Goal: Task Accomplishment & Management: Use online tool/utility

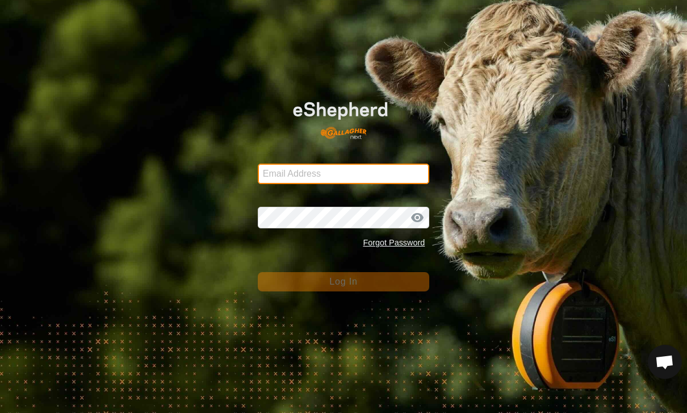
click at [385, 176] on input "Email Address" at bounding box center [344, 174] width 172 height 20
type input "[PERSON_NAME][EMAIL_ADDRESS][PERSON_NAME][DOMAIN_NAME]"
click at [344, 281] on button "Log In" at bounding box center [344, 281] width 172 height 19
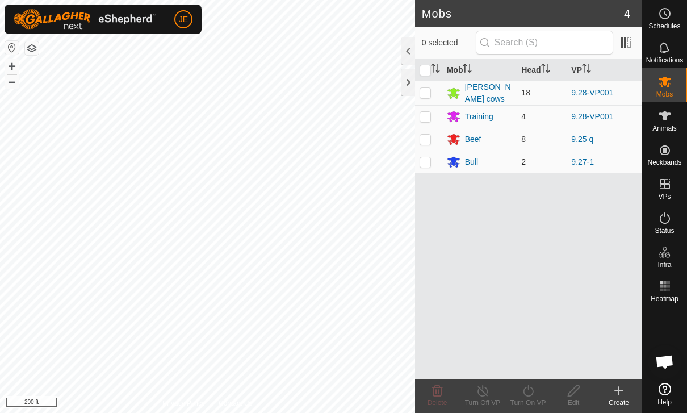
click at [428, 157] on p-checkbox at bounding box center [425, 161] width 11 height 9
checkbox input "true"
click at [531, 395] on icon at bounding box center [529, 391] width 14 height 14
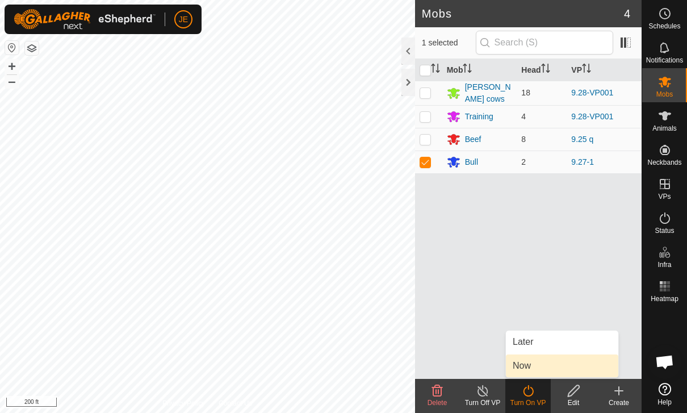
click at [535, 366] on link "Now" at bounding box center [562, 365] width 112 height 23
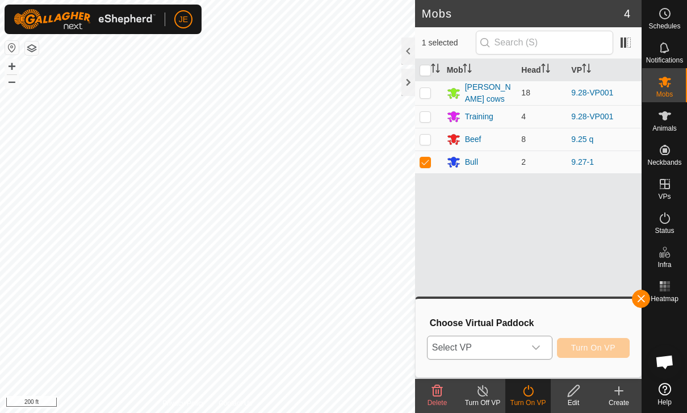
click at [532, 347] on icon "dropdown trigger" at bounding box center [536, 347] width 9 height 9
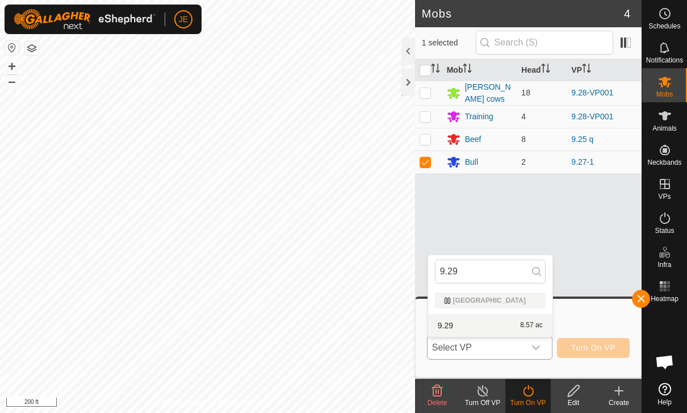
type input "9.29"
click at [483, 321] on div "9.29 8.57 ac" at bounding box center [490, 326] width 111 height 14
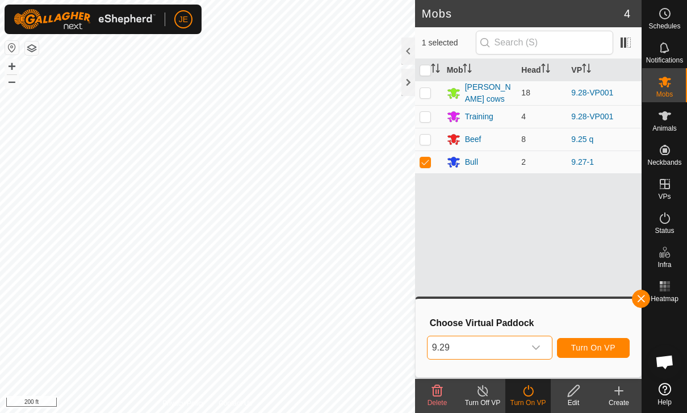
click at [508, 344] on span "9.29" at bounding box center [476, 347] width 97 height 23
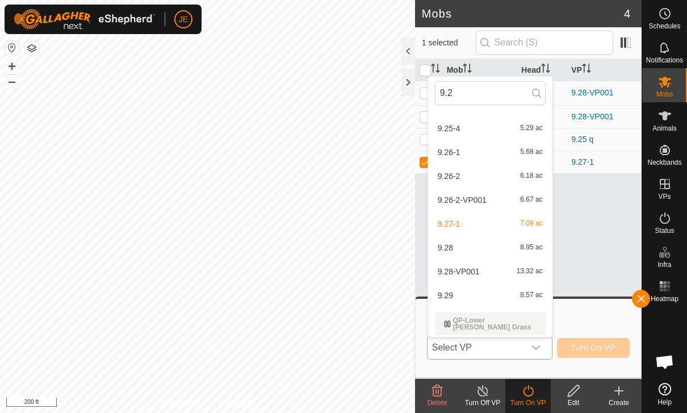
scroll to position [379, 0]
type input "9.2"
click at [482, 217] on div "9.27-1 7.09 ac" at bounding box center [490, 222] width 111 height 14
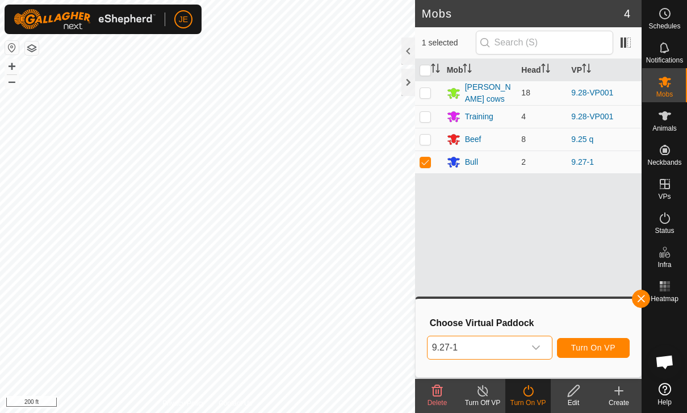
click at [505, 347] on span "9.27-1" at bounding box center [476, 347] width 97 height 23
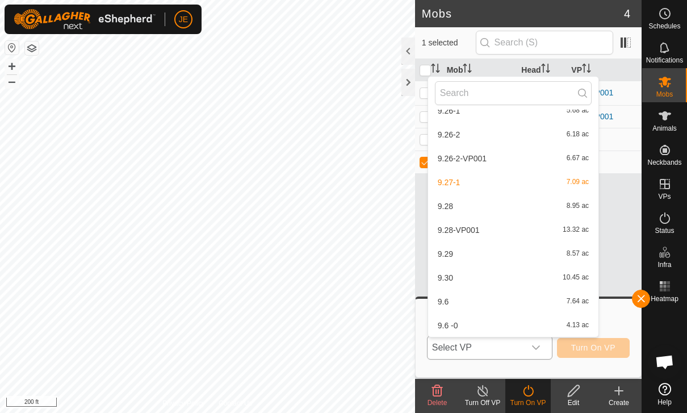
scroll to position [991, 0]
click at [478, 228] on span "9.28-VP001" at bounding box center [459, 230] width 42 height 8
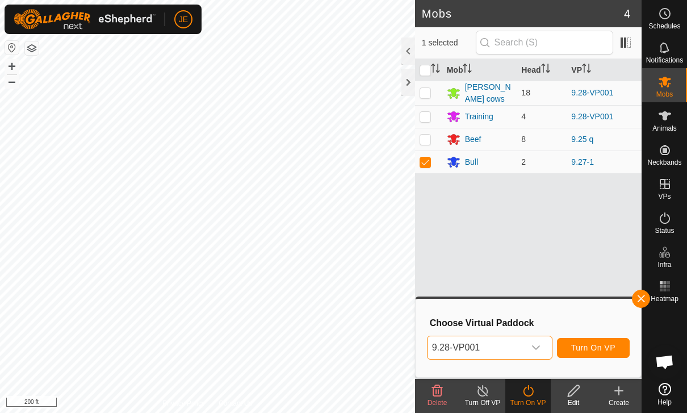
click at [602, 339] on button "Turn On VP" at bounding box center [593, 348] width 73 height 20
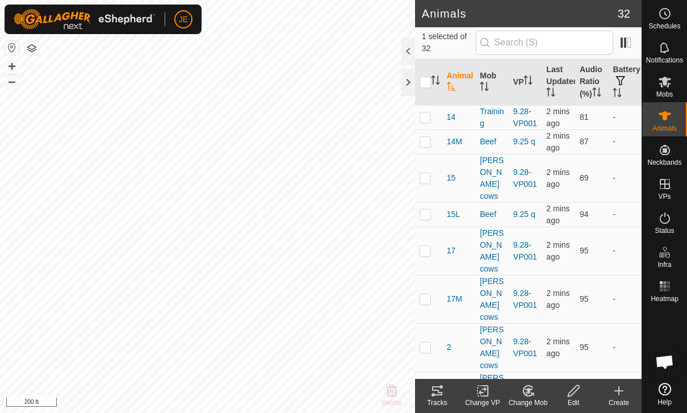
click at [448, 397] on tracks-svg-icon at bounding box center [437, 391] width 45 height 14
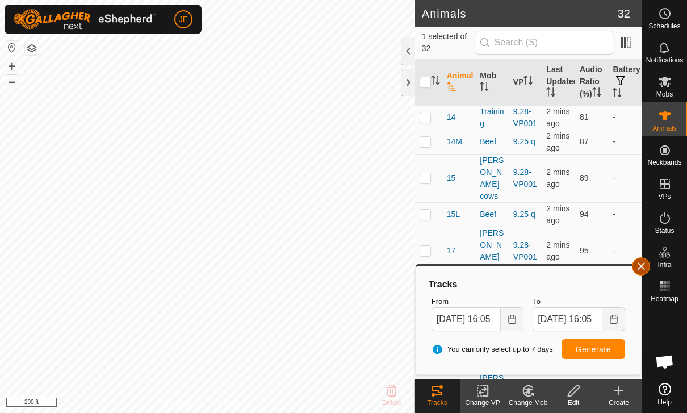
click at [642, 269] on span "button" at bounding box center [641, 266] width 9 height 9
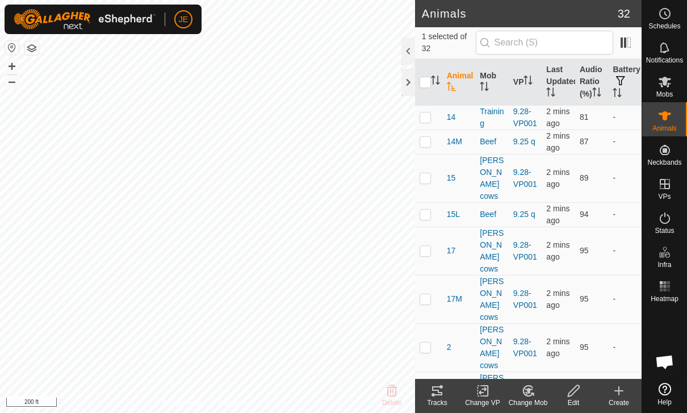
checkbox input "true"
checkbox input "false"
click at [433, 398] on div "Tracks" at bounding box center [437, 403] width 45 height 10
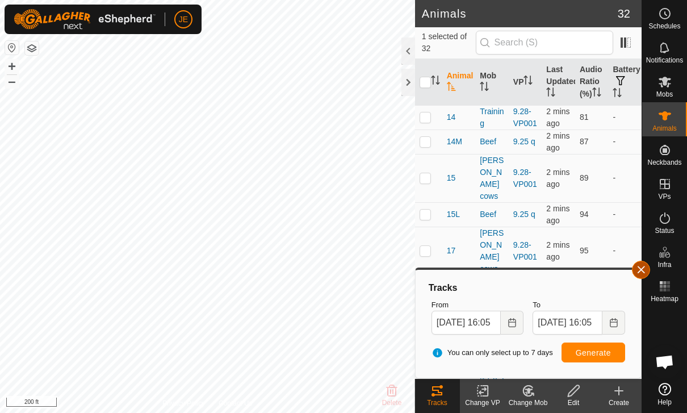
click at [638, 272] on span "button" at bounding box center [641, 269] width 9 height 9
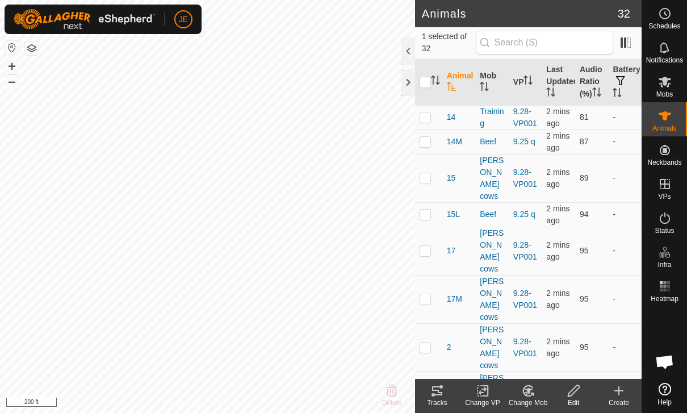
checkbox input "false"
checkbox input "true"
click at [438, 395] on icon at bounding box center [437, 390] width 10 height 9
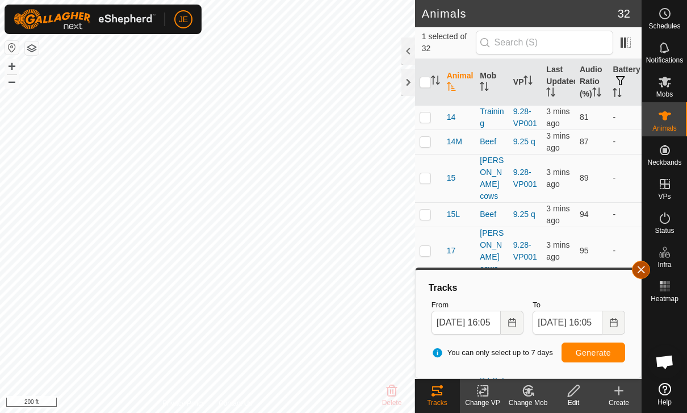
click at [647, 268] on button "button" at bounding box center [641, 270] width 18 height 18
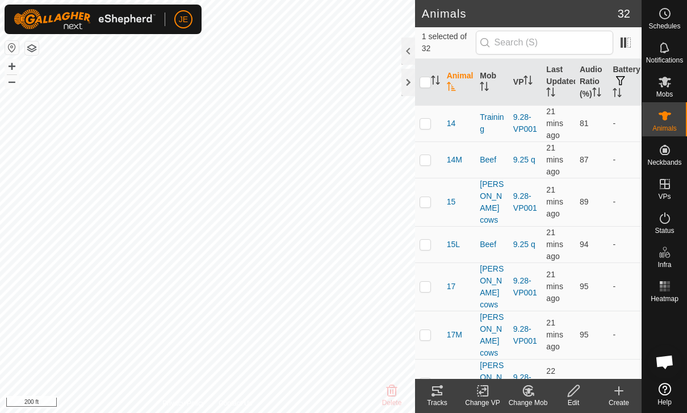
scroll to position [1042, 0]
